Goal: Information Seeking & Learning: Learn about a topic

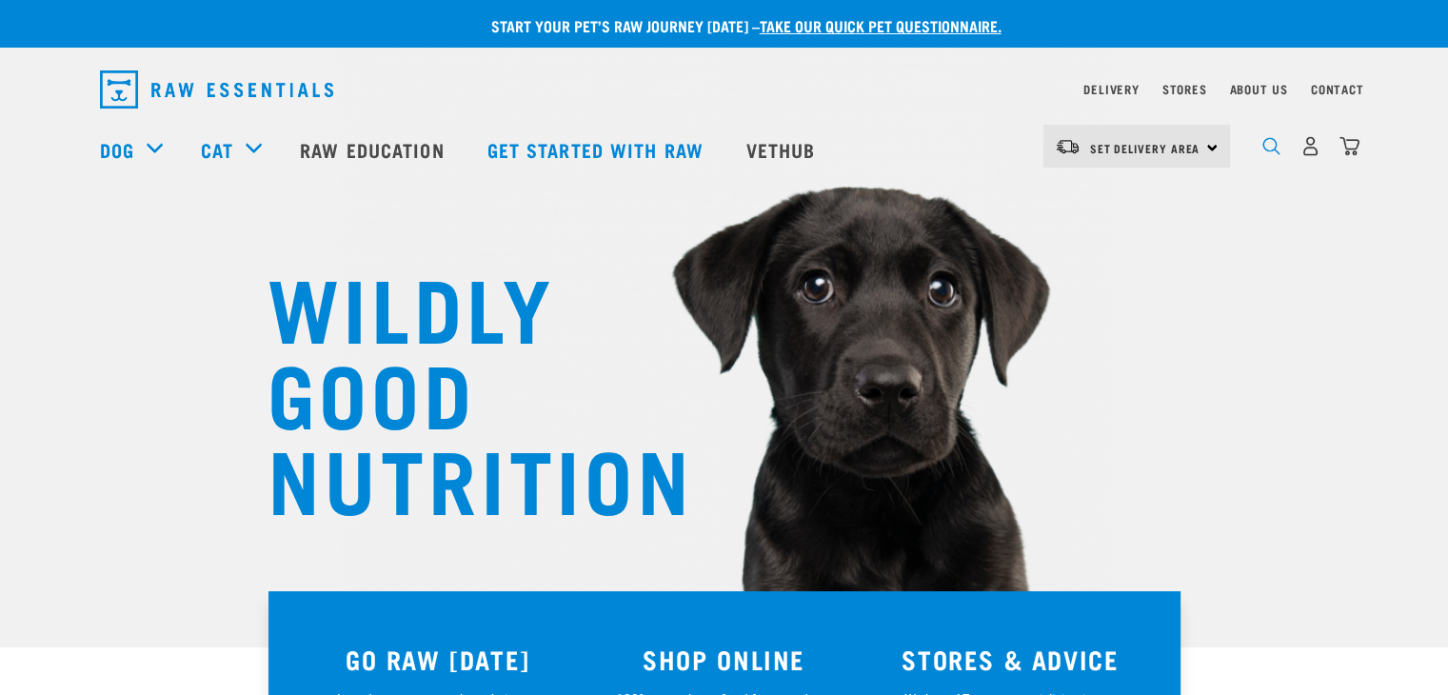
click at [1264, 154] on img "dropdown navigation" at bounding box center [1272, 146] width 18 height 18
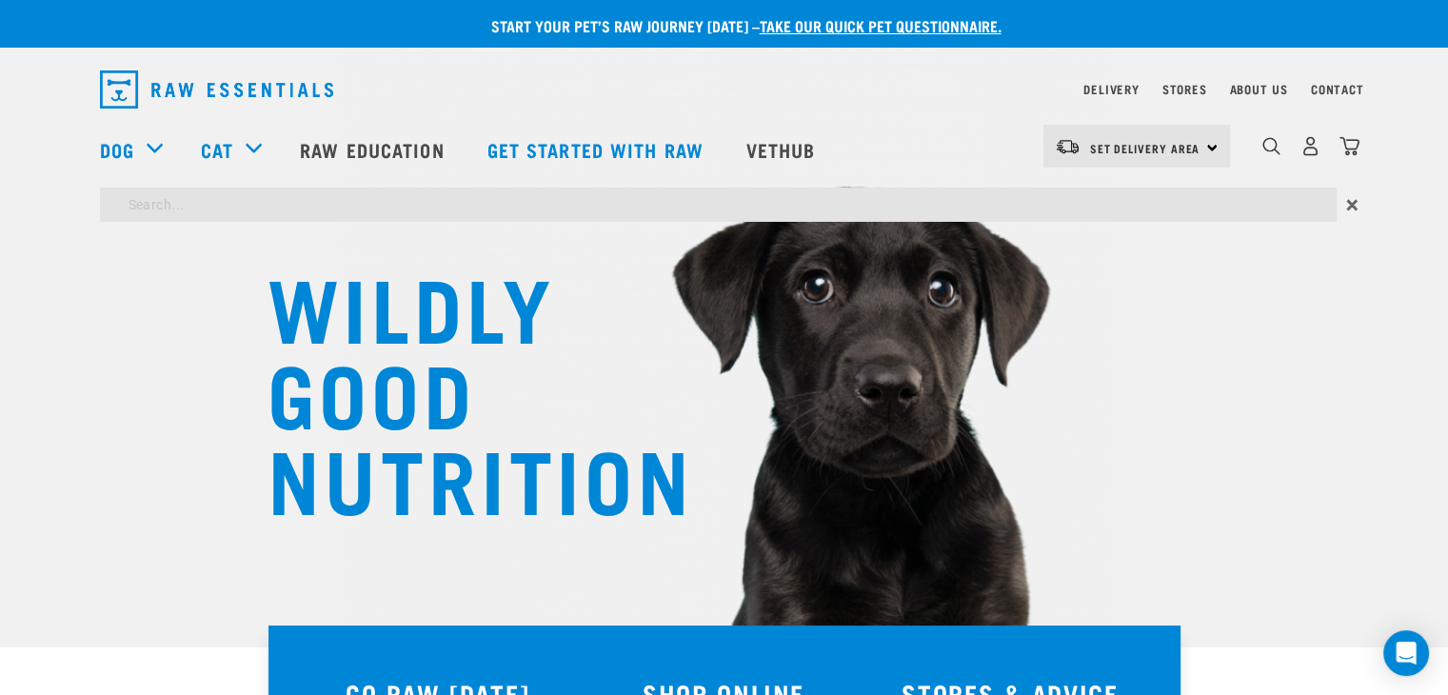
click at [292, 215] on input "search" at bounding box center [718, 205] width 1237 height 34
type input "gut healing"
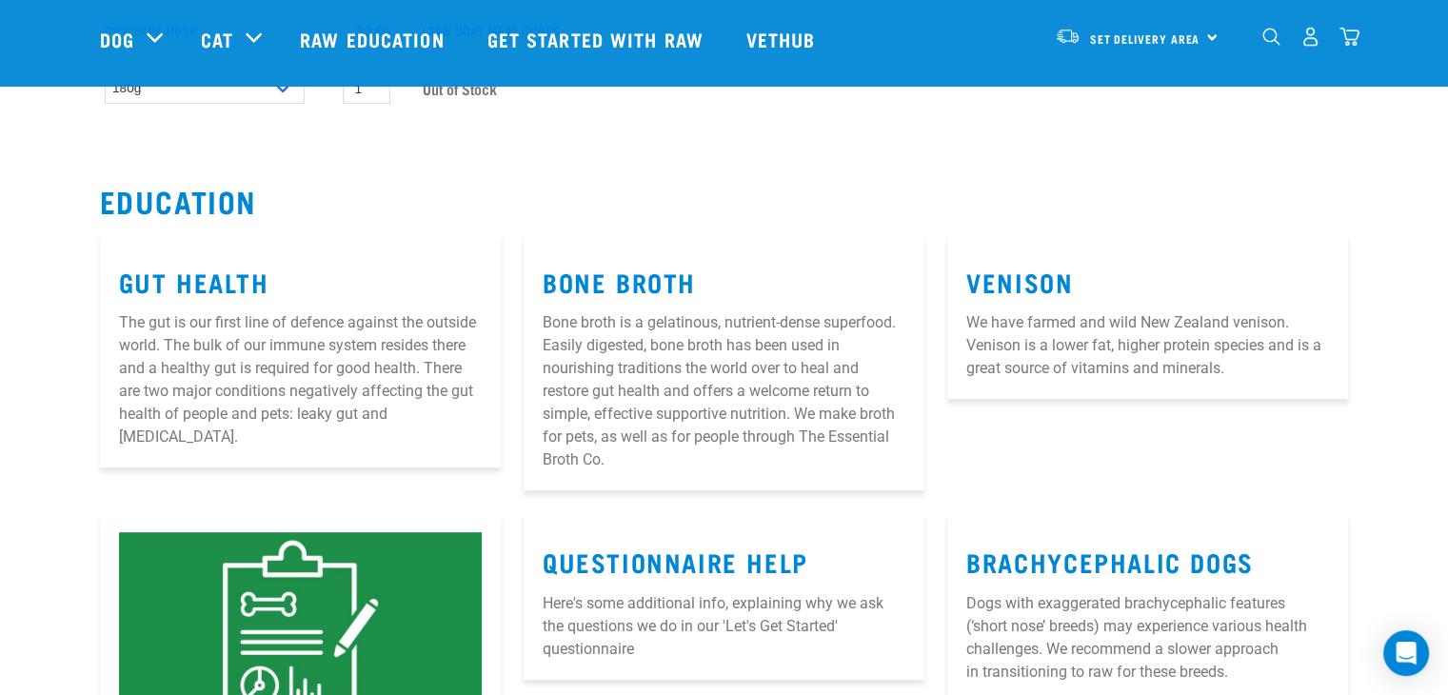
scroll to position [476, 0]
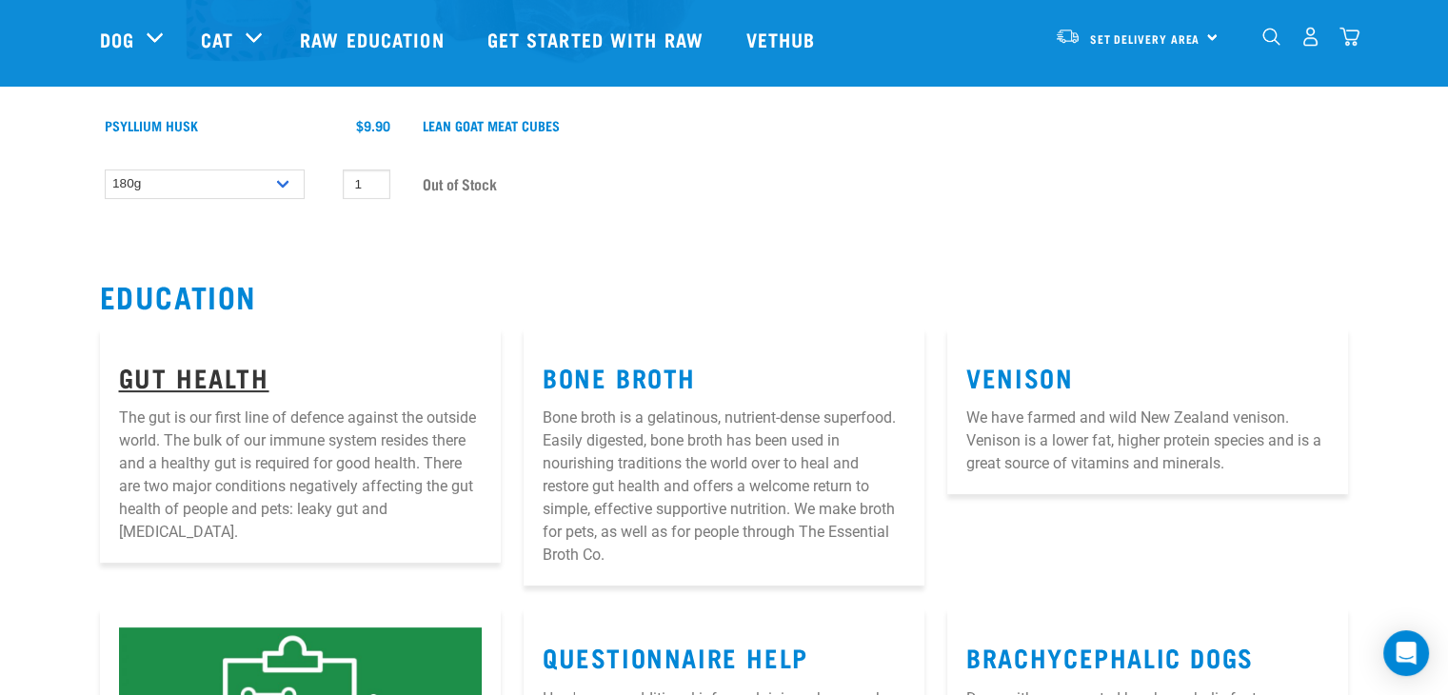
click at [206, 378] on link "Gut Health" at bounding box center [194, 376] width 150 height 14
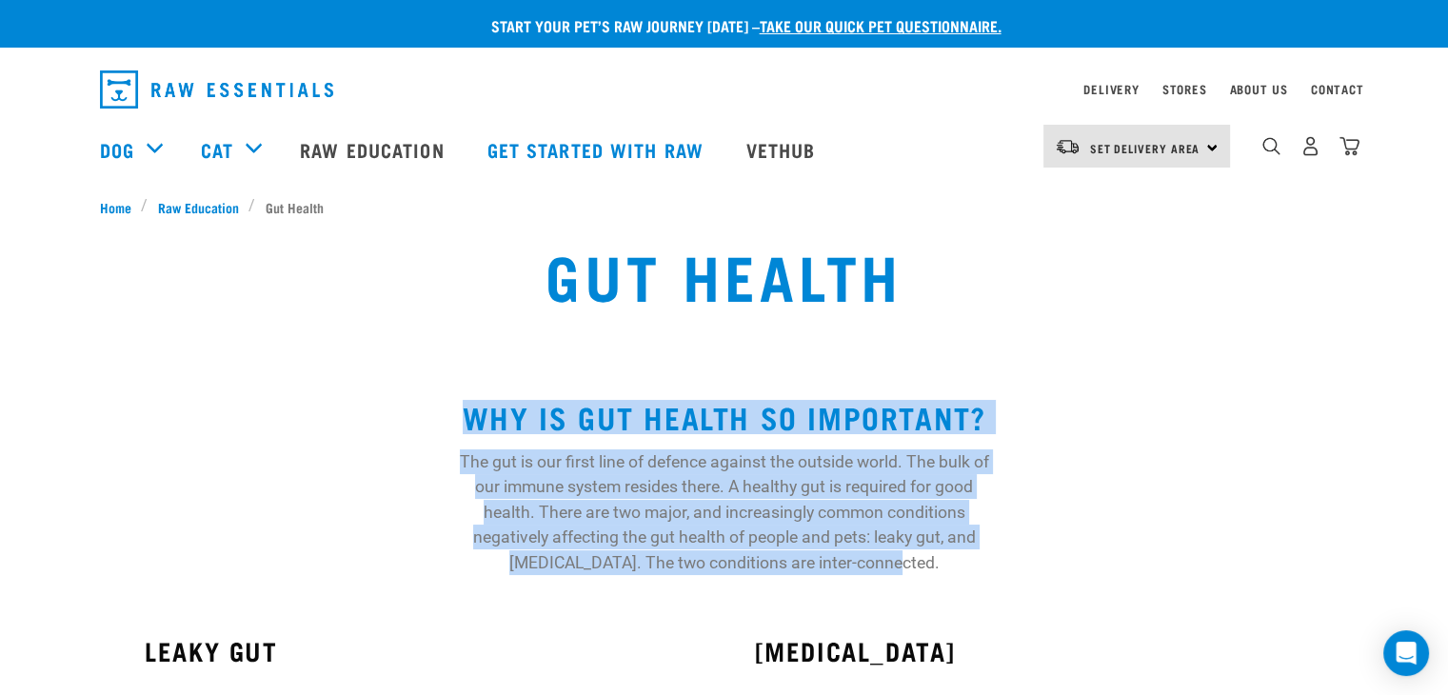
drag, startPoint x: 911, startPoint y: 565, endPoint x: 461, endPoint y: 417, distance: 474.0
click at [461, 417] on div "WHY IS GUT HEALTH SO IMPORTANT? The gut is our first line of defence against th…" at bounding box center [724, 487] width 571 height 175
copy div "WHY IS GUT HEALTH SO IMPORTANT? The gut is our first line of defence against th…"
click at [1056, 403] on div "WHY IS GUT HEALTH SO IMPORTANT? The gut is our first line of defence against th…" at bounding box center [724, 480] width 1448 height 236
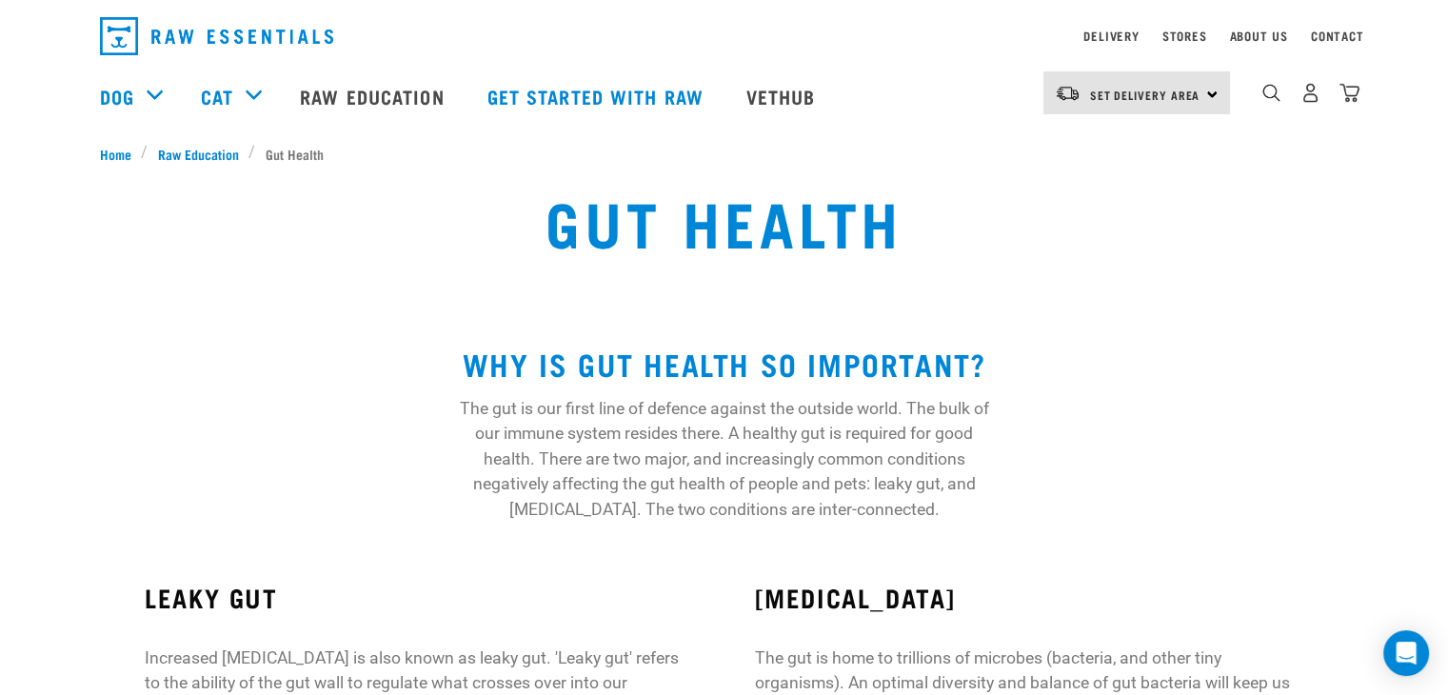
scroll to position [286, 0]
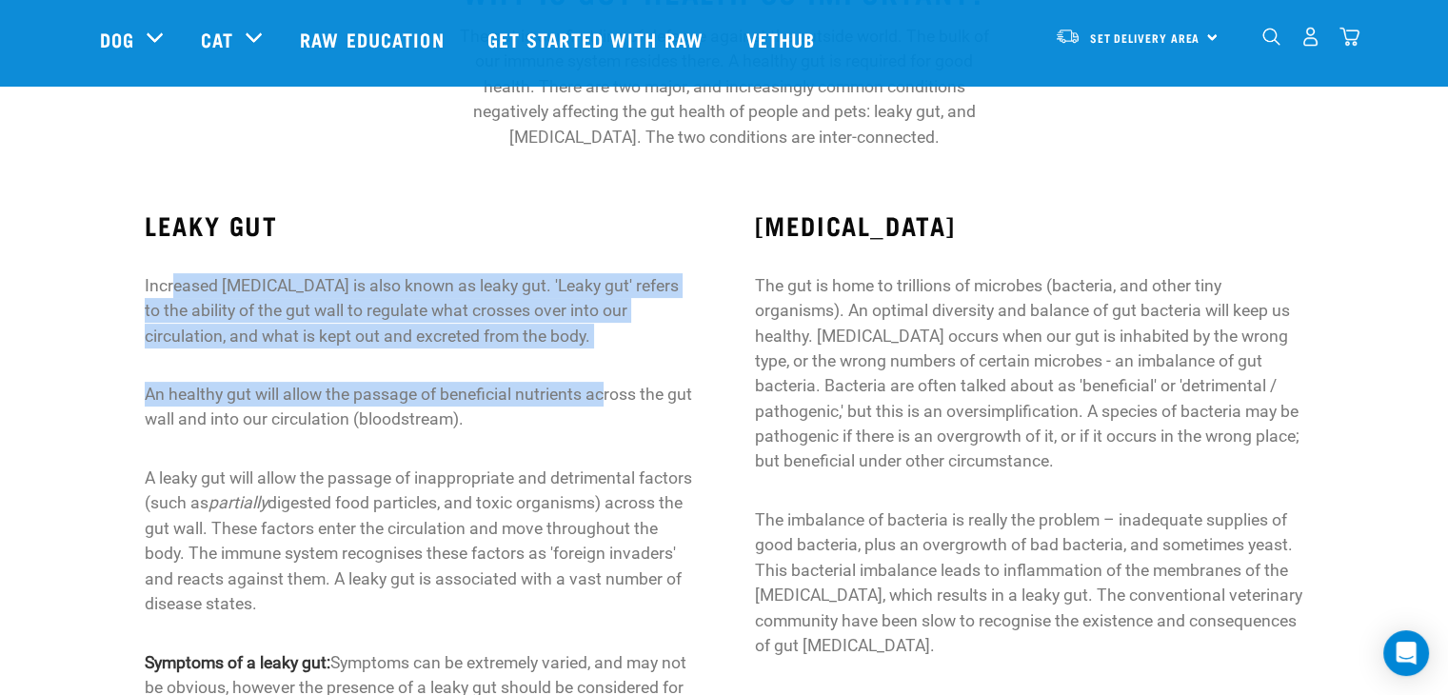
drag, startPoint x: 604, startPoint y: 349, endPoint x: 174, endPoint y: 268, distance: 437.0
click at [174, 268] on div "LEAKY GUT Increased [MEDICAL_DATA] is also known as leaky gut. 'Leaky gut' refe…" at bounding box center [419, 597] width 548 height 775
click at [211, 307] on p "Increased [MEDICAL_DATA] is also known as leaky gut. 'Leaky gut' refers to the …" at bounding box center [419, 310] width 548 height 75
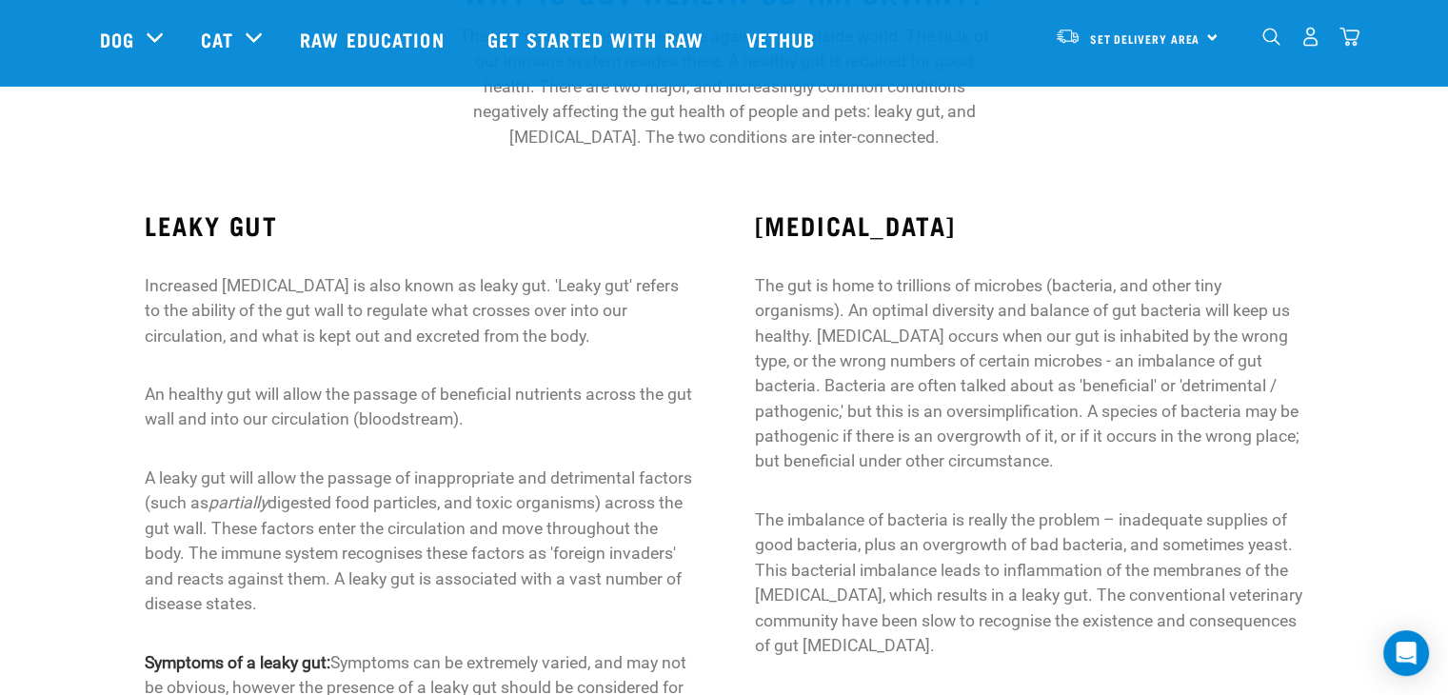
drag, startPoint x: 602, startPoint y: 340, endPoint x: 129, endPoint y: 207, distance: 491.7
click at [129, 207] on div "LEAKY GUT Increased [MEDICAL_DATA] is also known as leaky gut. 'Leaky gut' refe…" at bounding box center [418, 684] width 609 height 1001
copy div "LEAKY GUT Increased [MEDICAL_DATA] is also known as leaky gut. 'Leaky gut' refe…"
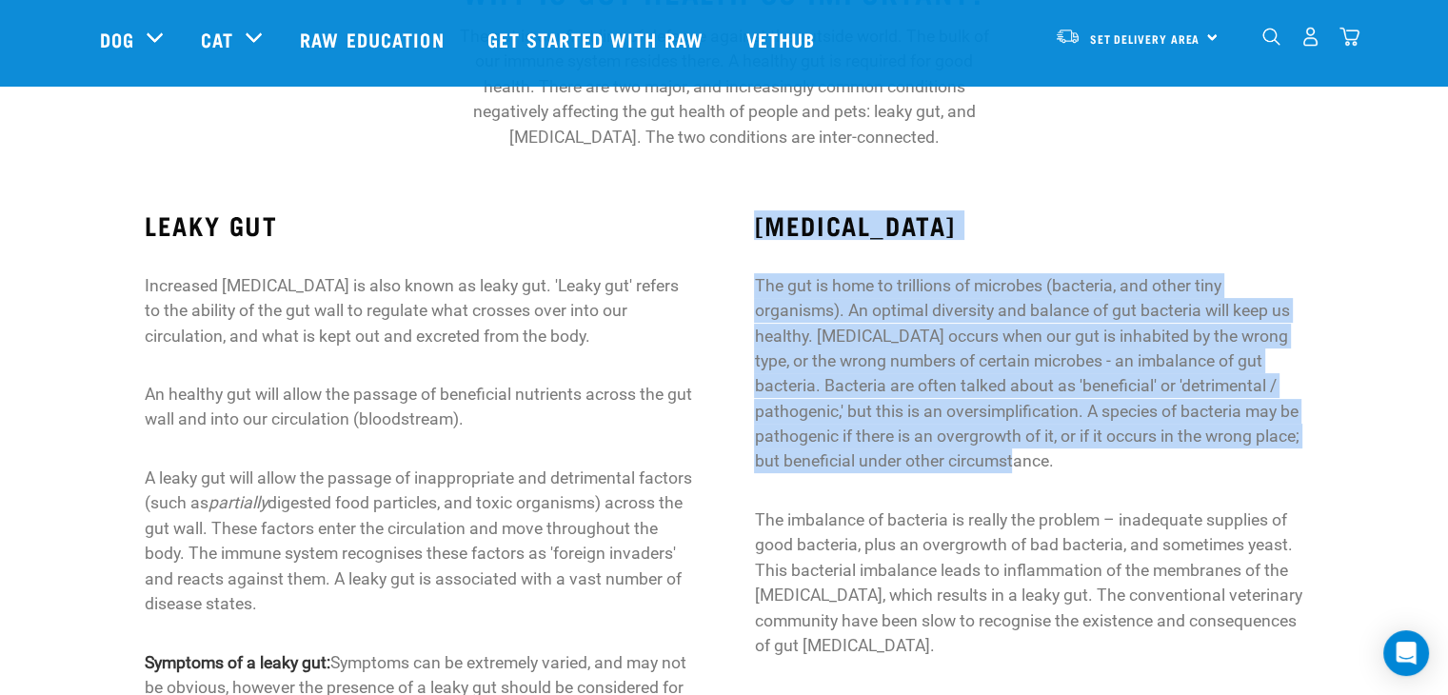
drag, startPoint x: 994, startPoint y: 458, endPoint x: 750, endPoint y: 229, distance: 334.8
click at [750, 229] on div "[MEDICAL_DATA] The gut is home to trillions of microbes (bacteria, and other ti…" at bounding box center [1028, 684] width 609 height 1001
copy div "[MEDICAL_DATA] The gut is home to trillions of microbes (bacteria, and other ti…"
